Goal: Task Accomplishment & Management: Use online tool/utility

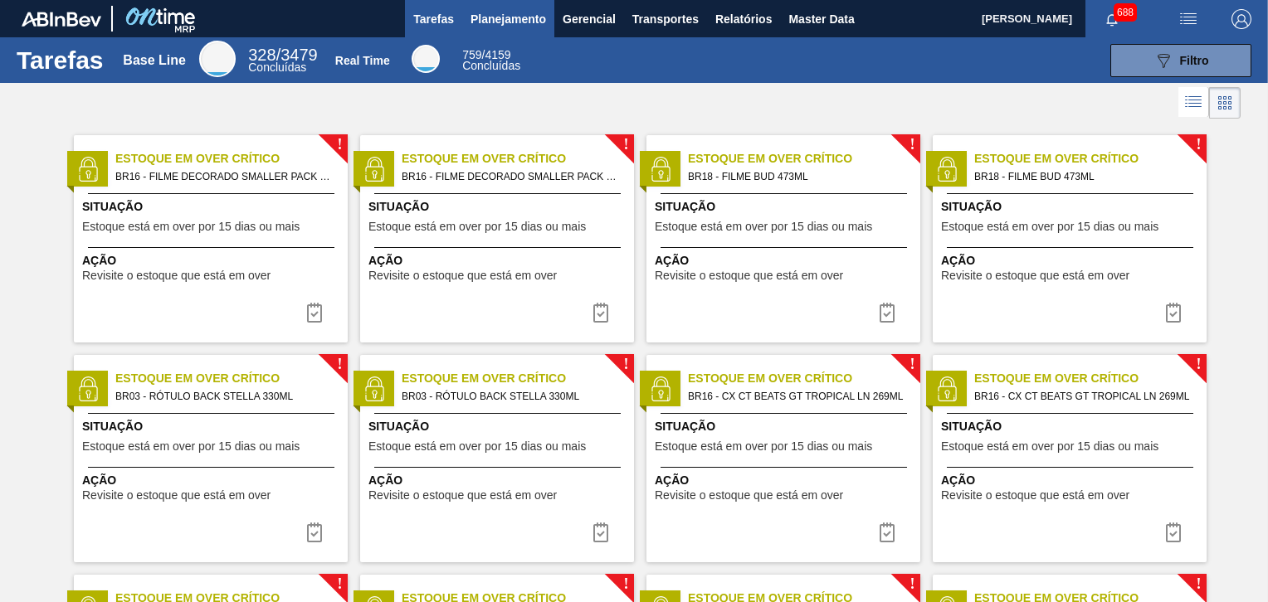
click at [524, 24] on span "Planejamento" at bounding box center [508, 19] width 76 height 20
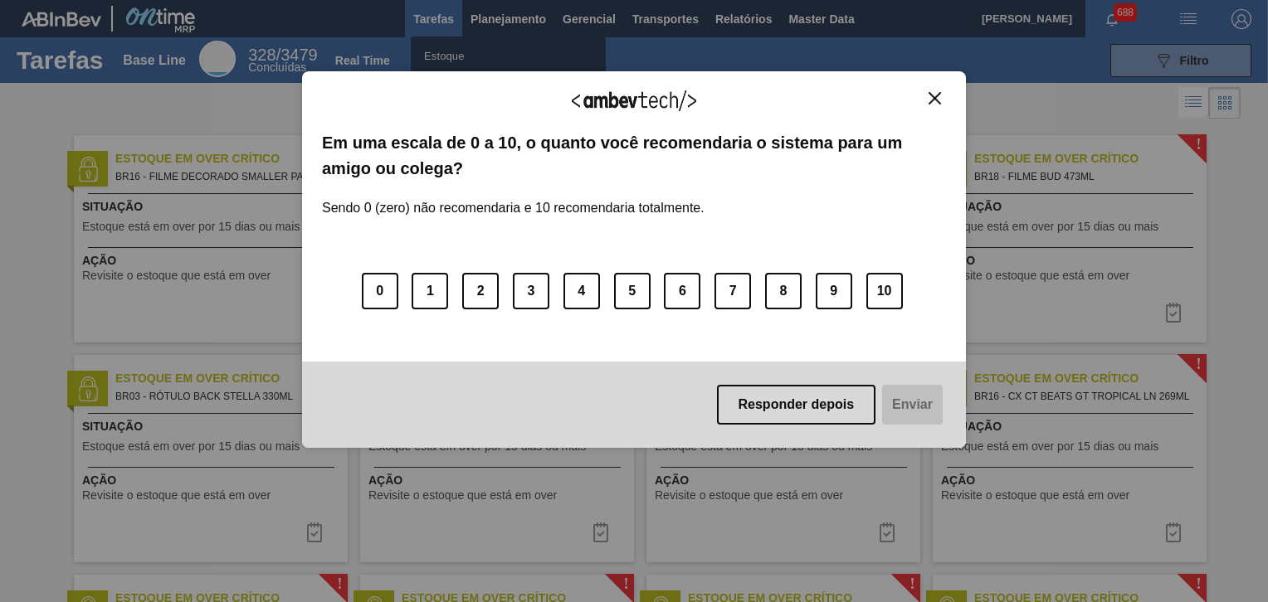
click at [931, 98] on img "Close" at bounding box center [934, 98] width 12 height 12
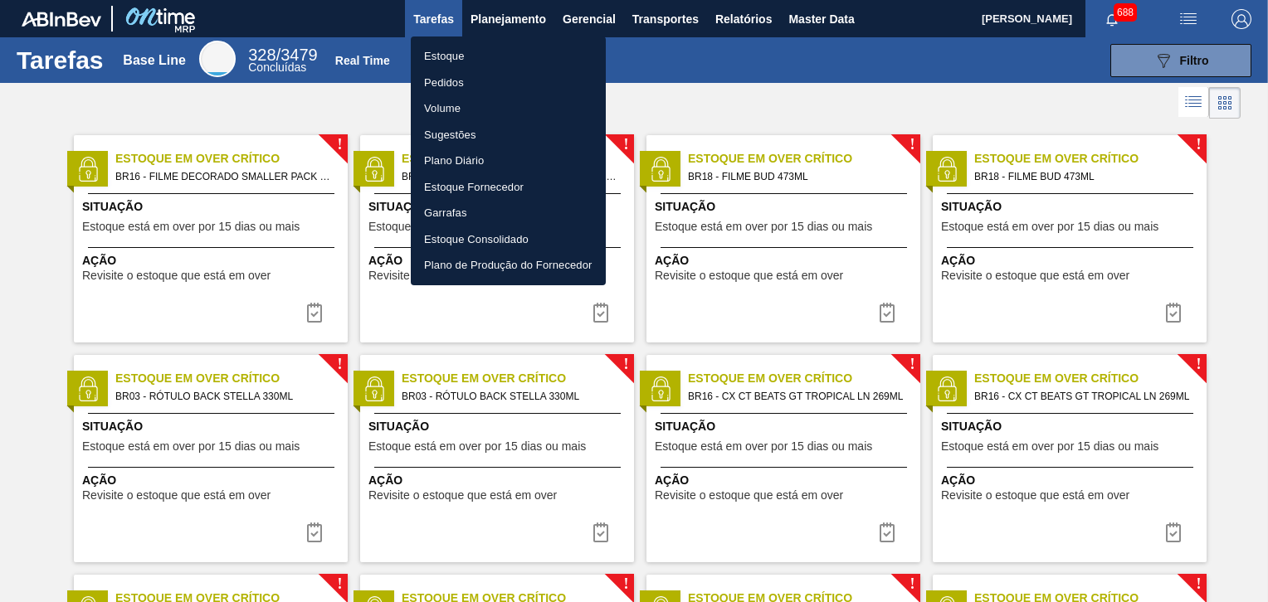
click at [483, 73] on li "Pedidos" at bounding box center [508, 83] width 195 height 27
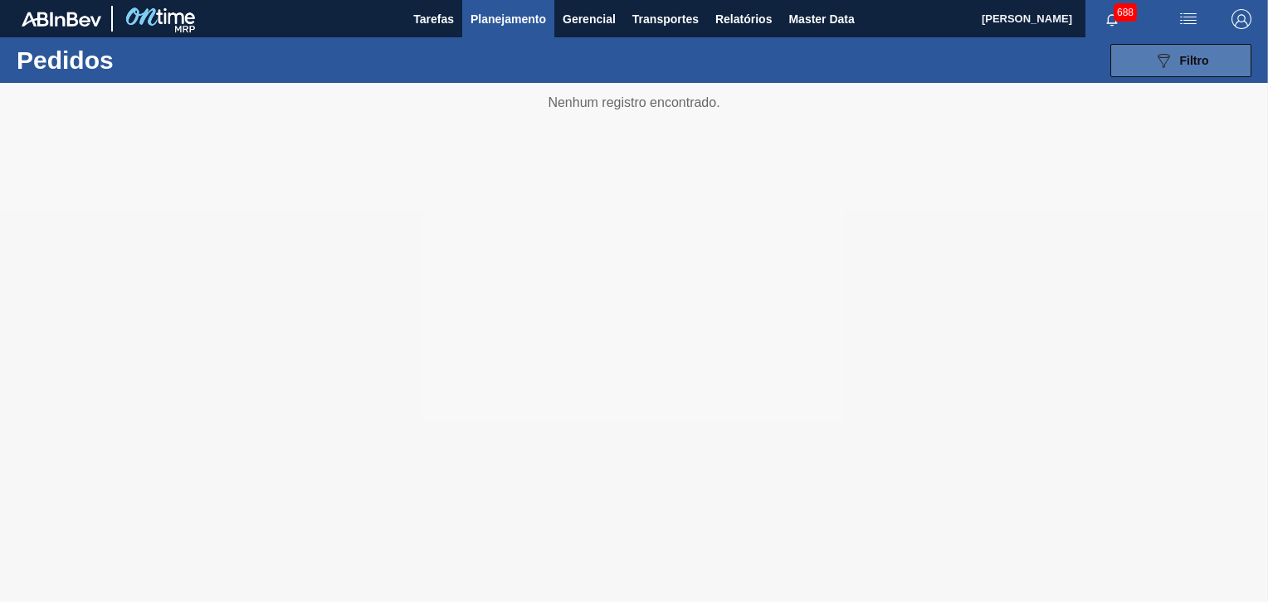
click at [1159, 75] on button "089F7B8B-B2A5-4AFE-B5C0-19BA573D28AC Filtro" at bounding box center [1180, 60] width 141 height 33
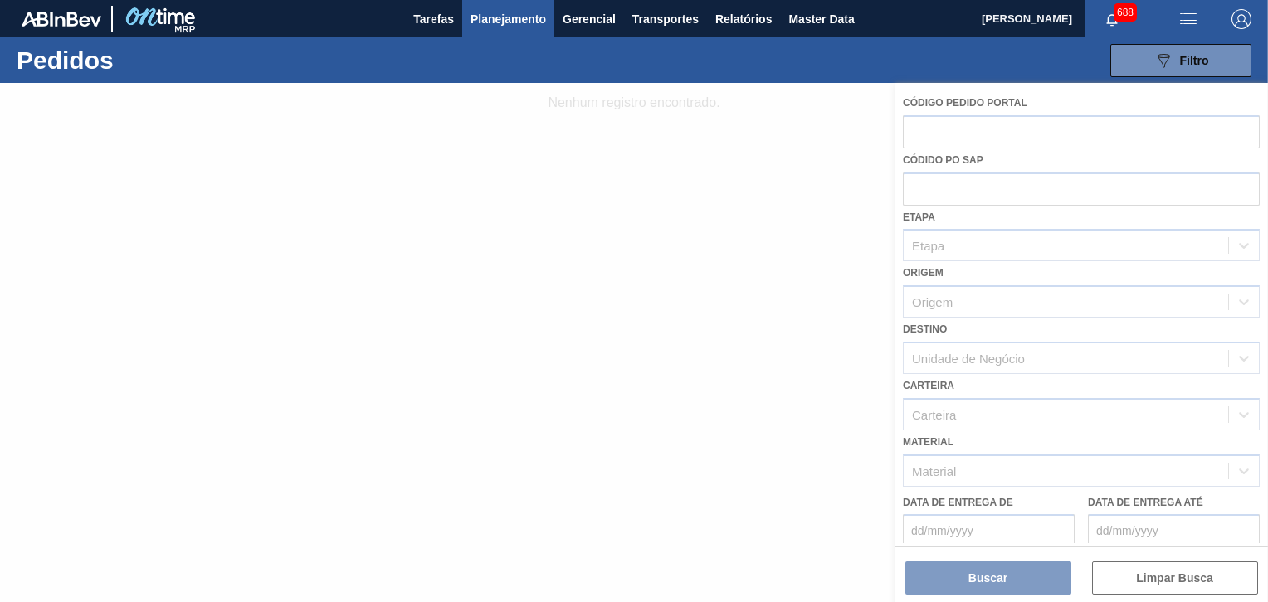
click at [963, 134] on div at bounding box center [634, 342] width 1268 height 519
click at [968, 126] on div at bounding box center [634, 342] width 1268 height 519
click at [967, 126] on div at bounding box center [634, 342] width 1268 height 519
click at [981, 119] on div at bounding box center [634, 342] width 1268 height 519
click at [728, 110] on div at bounding box center [634, 342] width 1268 height 519
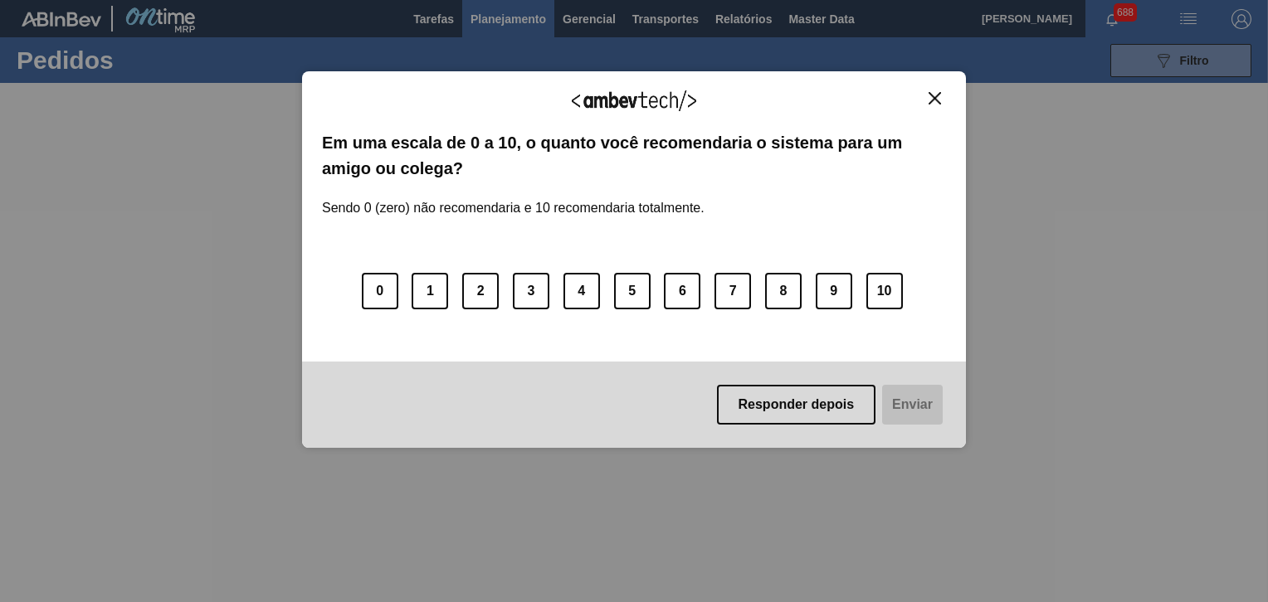
click at [933, 103] on img "Close" at bounding box center [934, 98] width 12 height 12
click at [939, 100] on img "Close" at bounding box center [934, 98] width 12 height 12
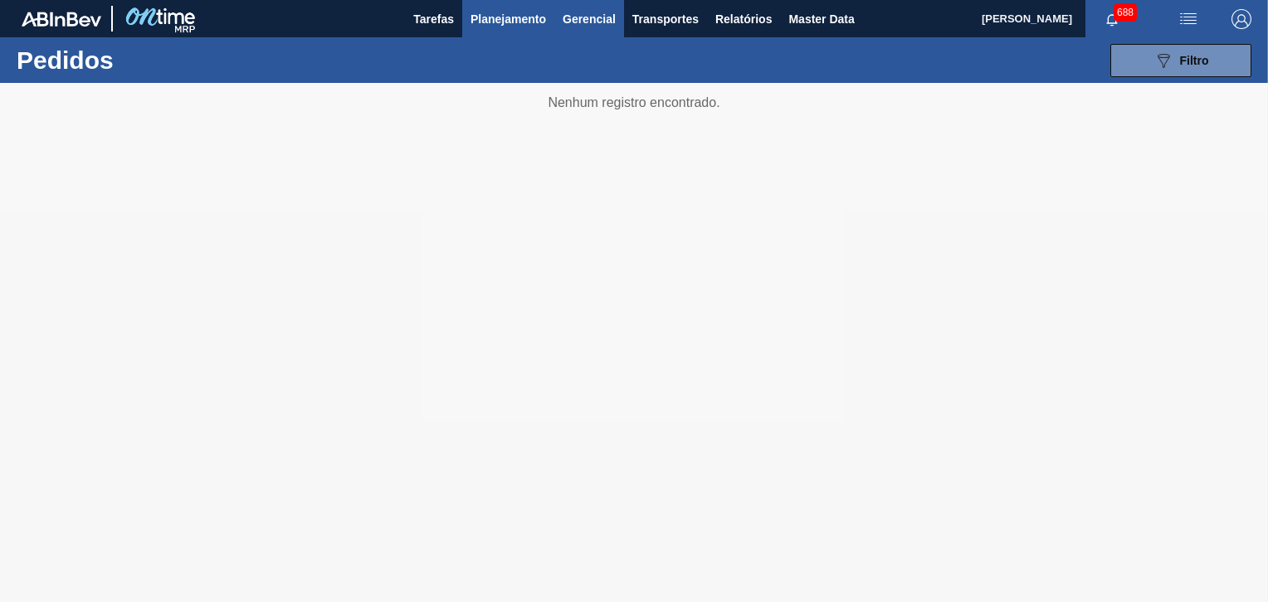
click at [560, 23] on button "Gerencial" at bounding box center [589, 18] width 70 height 37
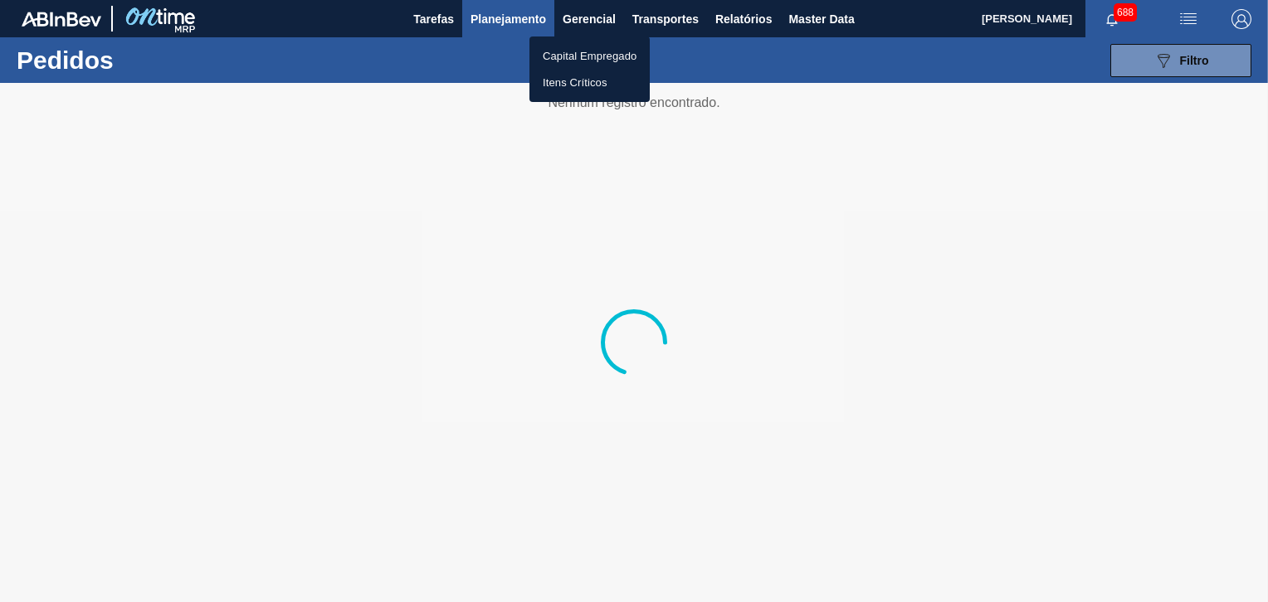
click at [504, 15] on div at bounding box center [634, 301] width 1268 height 602
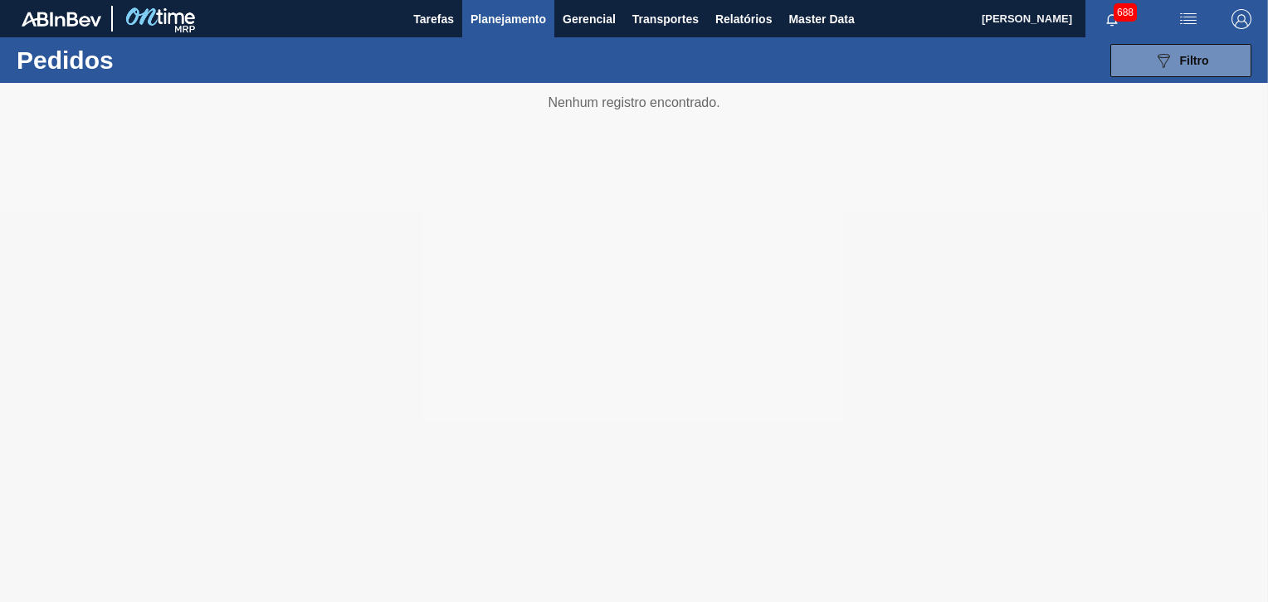
click at [514, 20] on span "Planejamento" at bounding box center [508, 19] width 76 height 20
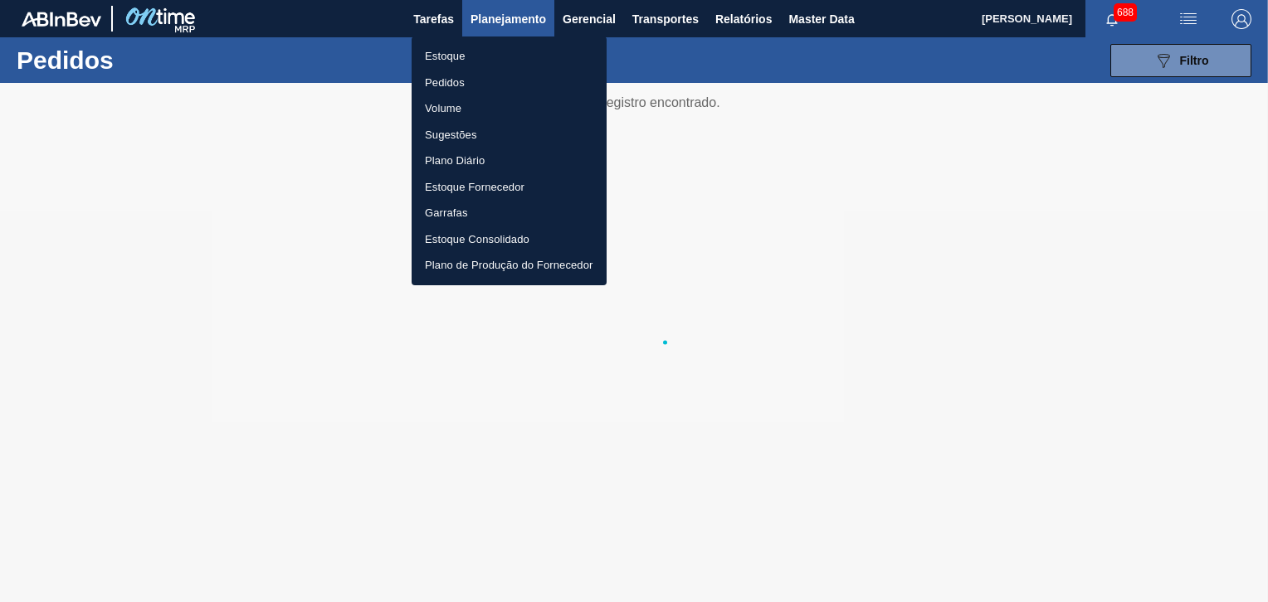
click at [494, 51] on li "Estoque" at bounding box center [509, 56] width 195 height 27
